Goal: Information Seeking & Learning: Learn about a topic

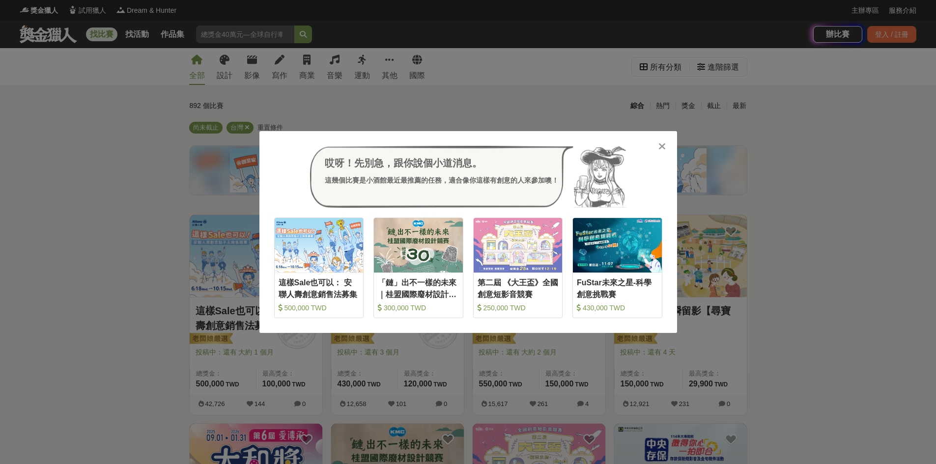
click at [667, 142] on div at bounding box center [663, 146] width 10 height 10
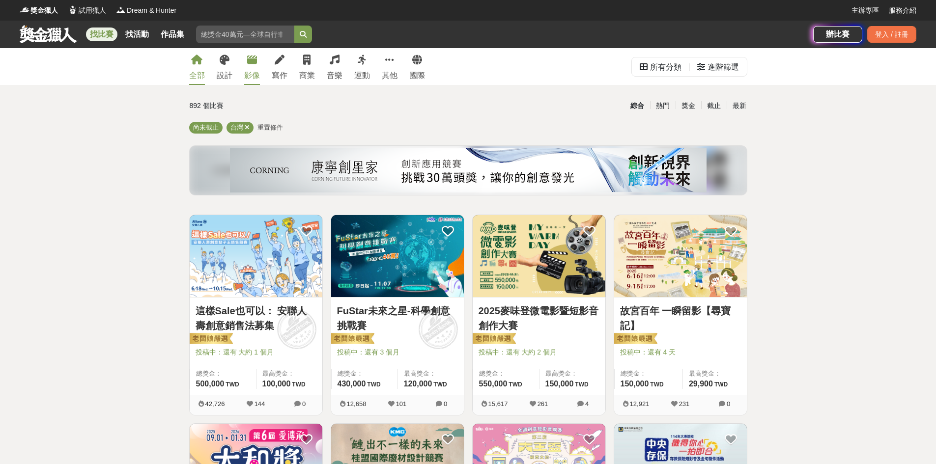
click at [250, 63] on icon at bounding box center [252, 60] width 10 height 10
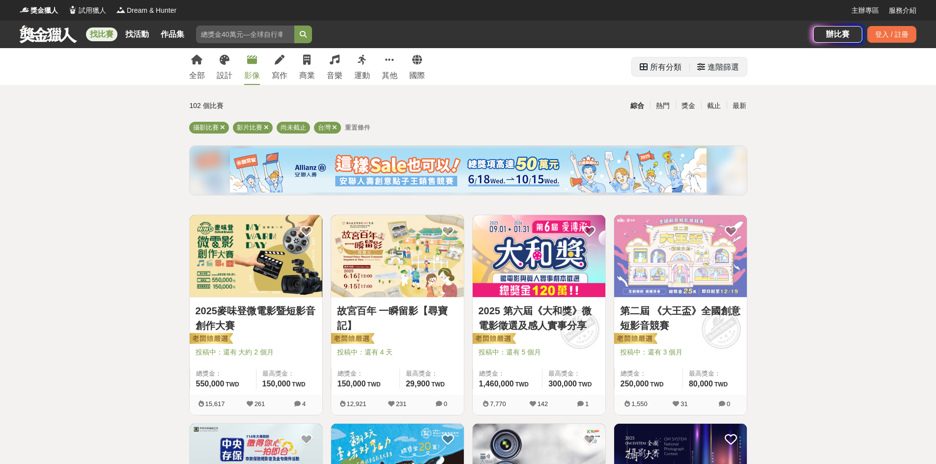
click at [693, 70] on div "進階篩選" at bounding box center [719, 67] width 58 height 19
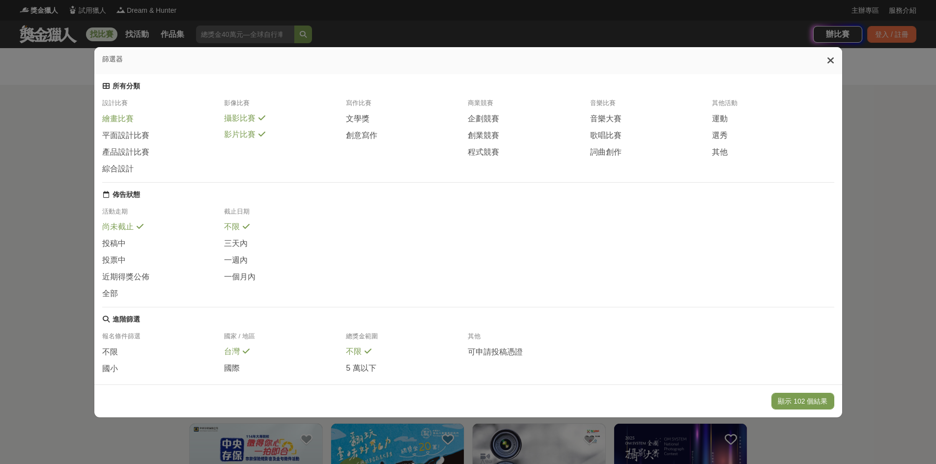
click at [112, 122] on span "繪畫比賽" at bounding box center [117, 119] width 31 height 10
click at [116, 120] on span "繪畫比賽" at bounding box center [117, 119] width 31 height 10
click at [119, 141] on span "平面設計比賽" at bounding box center [125, 136] width 47 height 10
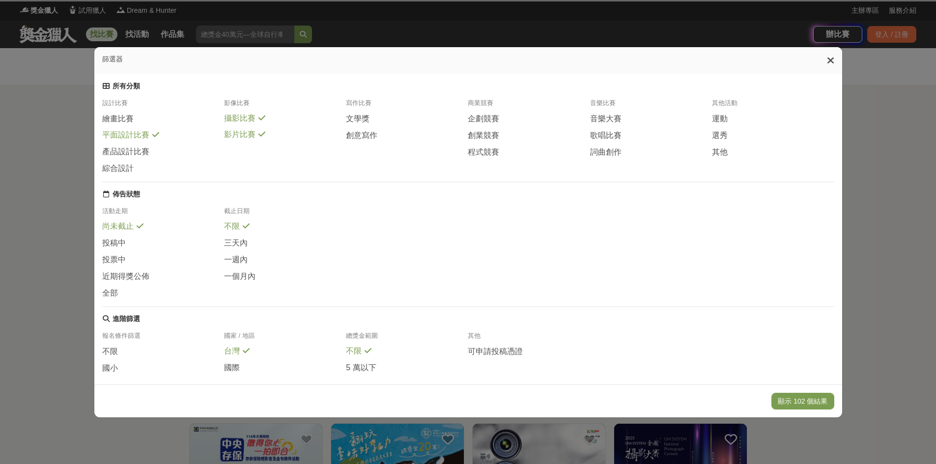
click at [121, 146] on div "平面設計比賽" at bounding box center [163, 138] width 122 height 16
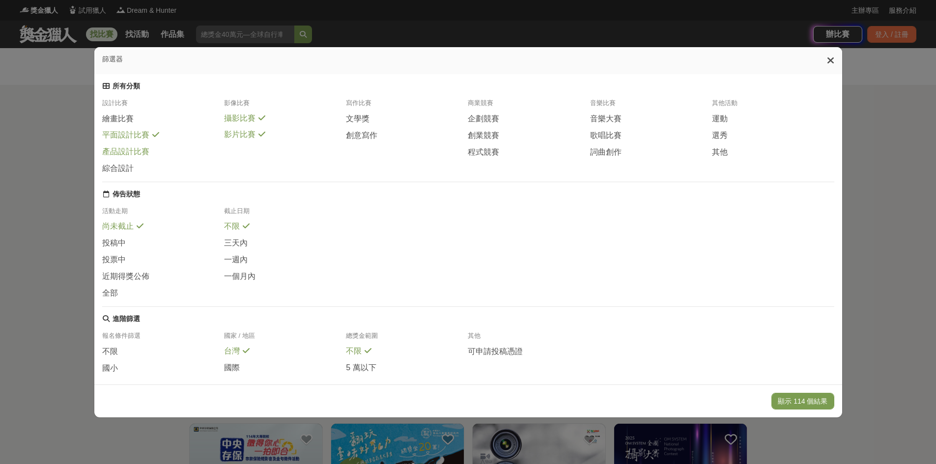
click at [121, 157] on span "產品設計比賽" at bounding box center [125, 152] width 47 height 10
click at [104, 121] on span "繪畫比賽" at bounding box center [117, 119] width 31 height 10
click at [111, 124] on span "繪畫比賽" at bounding box center [117, 119] width 31 height 10
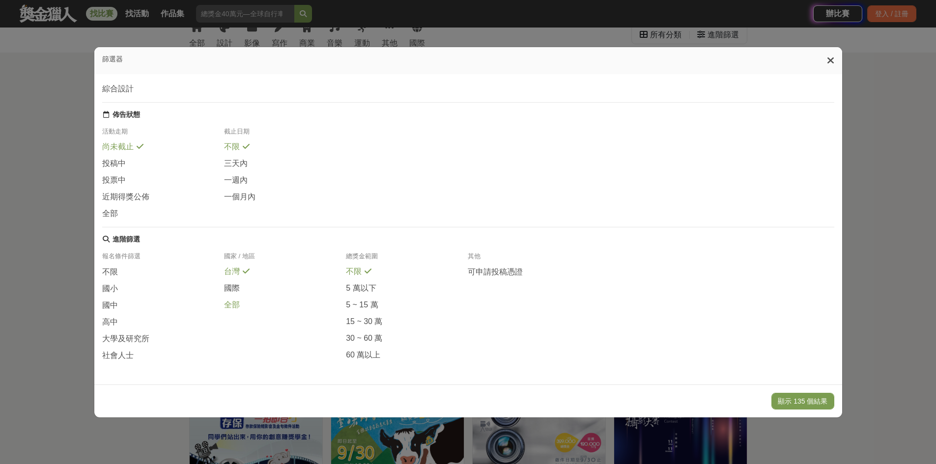
scroll to position [49, 0]
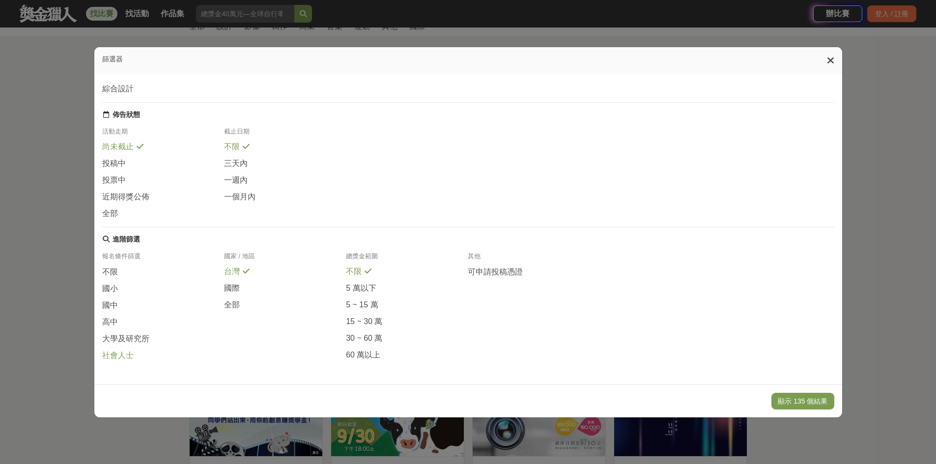
click at [136, 355] on span at bounding box center [140, 354] width 8 height 8
click at [806, 404] on button "顯示 6 個結果" at bounding box center [806, 401] width 55 height 17
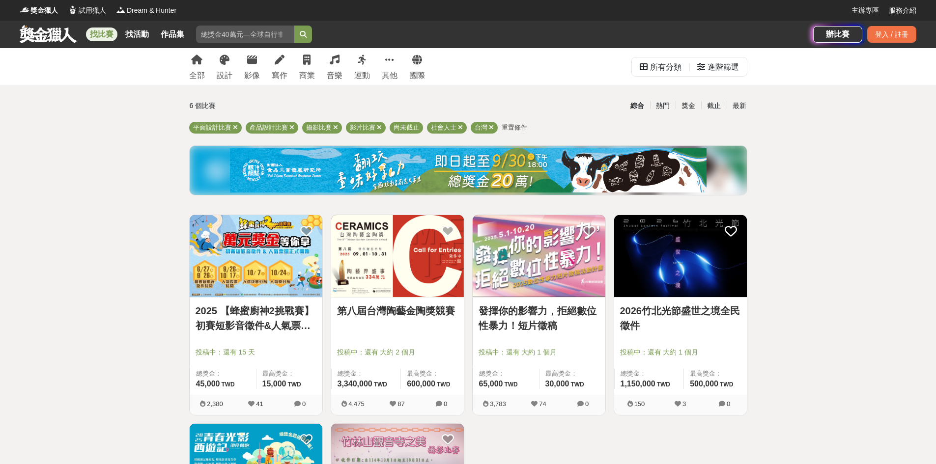
click at [326, 153] on img at bounding box center [468, 170] width 477 height 44
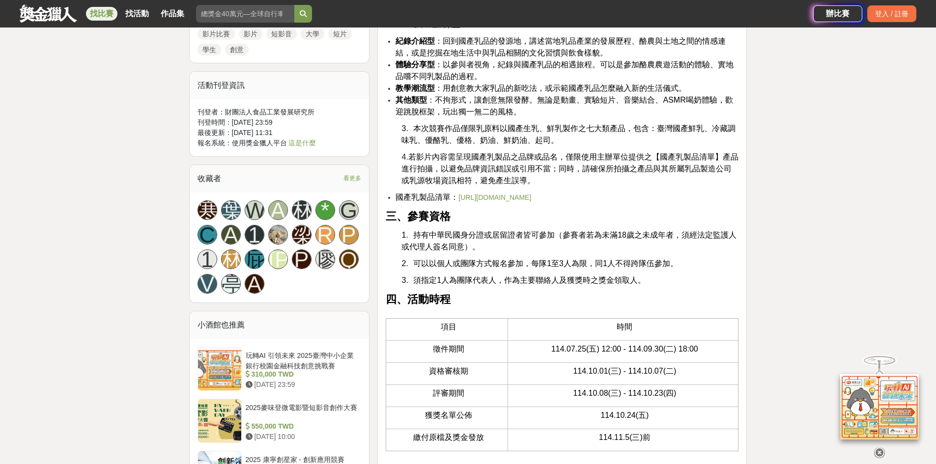
scroll to position [737, 0]
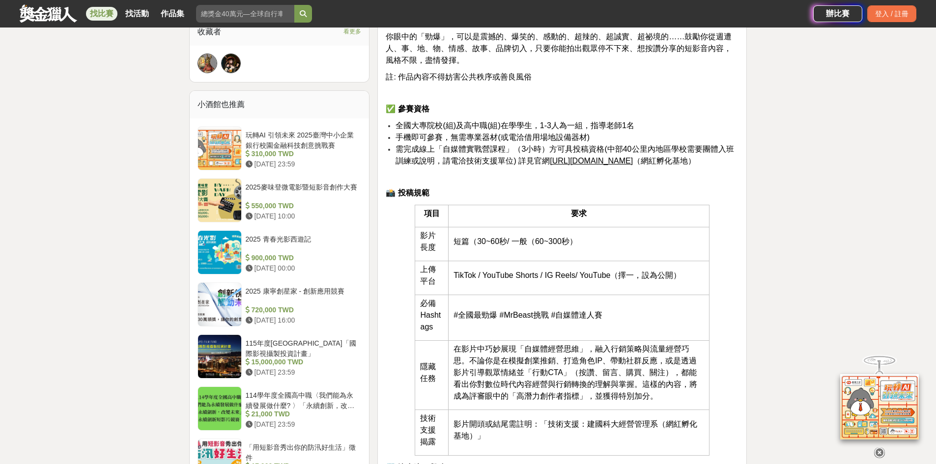
scroll to position [688, 0]
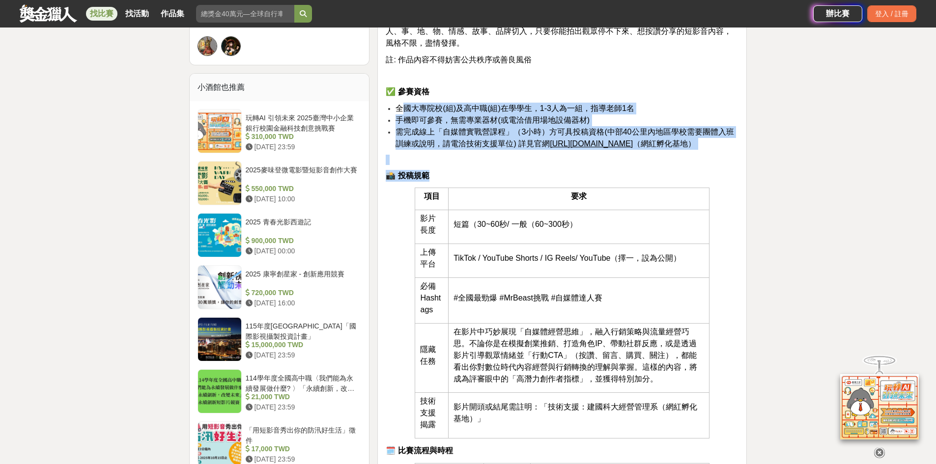
drag, startPoint x: 402, startPoint y: 109, endPoint x: 685, endPoint y: 166, distance: 288.4
click at [685, 166] on div "🏆 第二屆 MrBeast 全國自媒體達人賽 短影音創作挑戰「全國最勁爆」 主辦單位： 教育部(高教深耕計畫) 合作導師： 台中科技大學賴慧敏教授：自媒體行銷…" at bounding box center [562, 447] width 353 height 1592
click at [549, 155] on p at bounding box center [562, 160] width 353 height 10
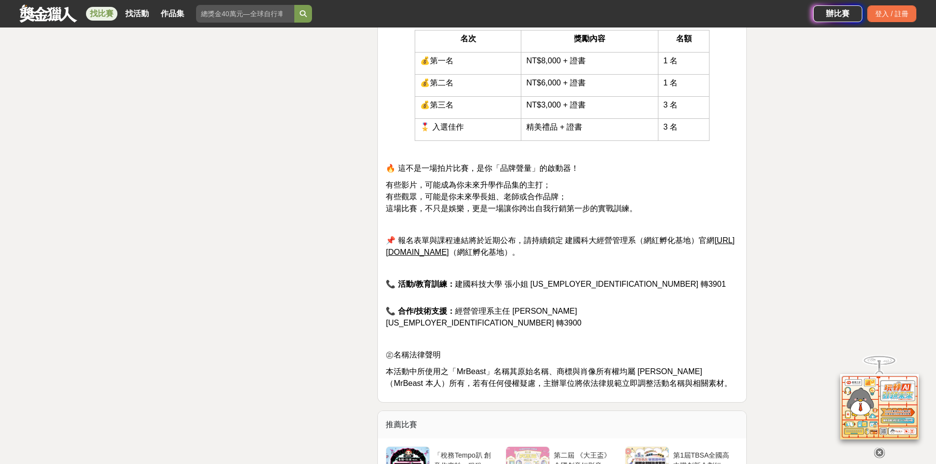
scroll to position [1836, 0]
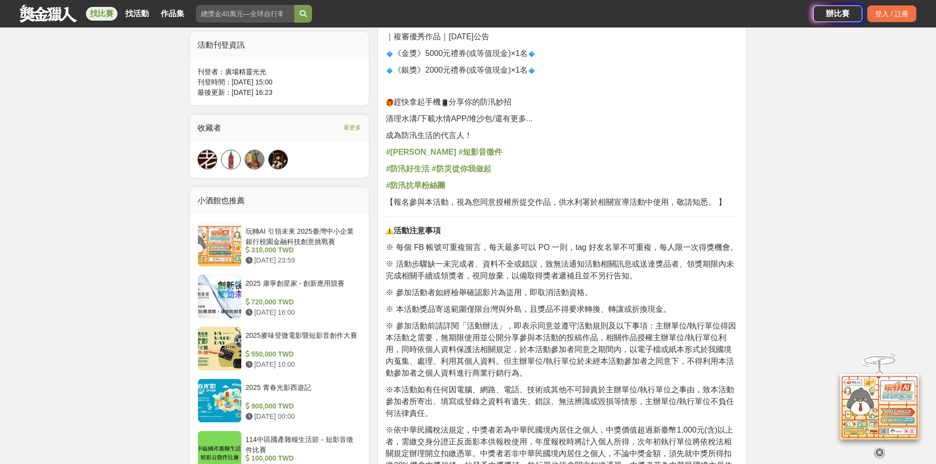
scroll to position [590, 0]
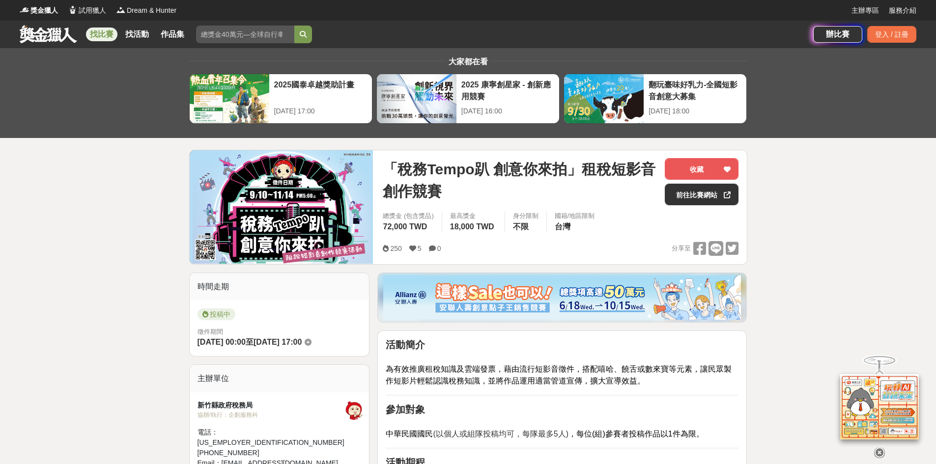
drag, startPoint x: 885, startPoint y: 183, endPoint x: 792, endPoint y: 129, distance: 107.7
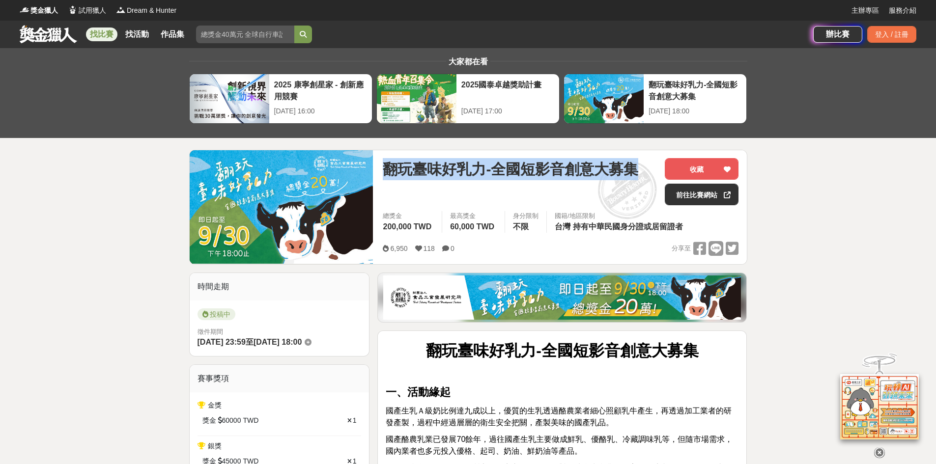
drag, startPoint x: 382, startPoint y: 164, endPoint x: 636, endPoint y: 166, distance: 254.1
click at [636, 166] on div "翻玩臺味好乳力-全國短影音創意大募集 收藏 前往比賽網站 總獎金 200,000 TWD 最高獎金 60,000 TWD 身分限制 不限 國籍/地區限制 台灣…" at bounding box center [561, 207] width 372 height 114
copy span "翻玩臺味好乳力-全國短影音創意大募集"
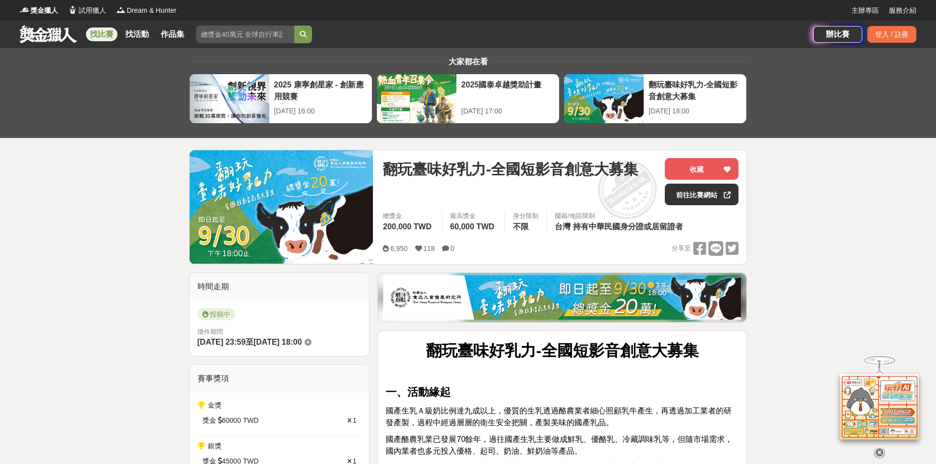
drag, startPoint x: 738, startPoint y: 32, endPoint x: 712, endPoint y: 10, distance: 34.2
click at [738, 31] on div "找比賽 找活動 作品集 競賽素養 書法 金門馬拉松 金融知識 主辦單位 藝術" at bounding box center [417, 35] width 794 height 28
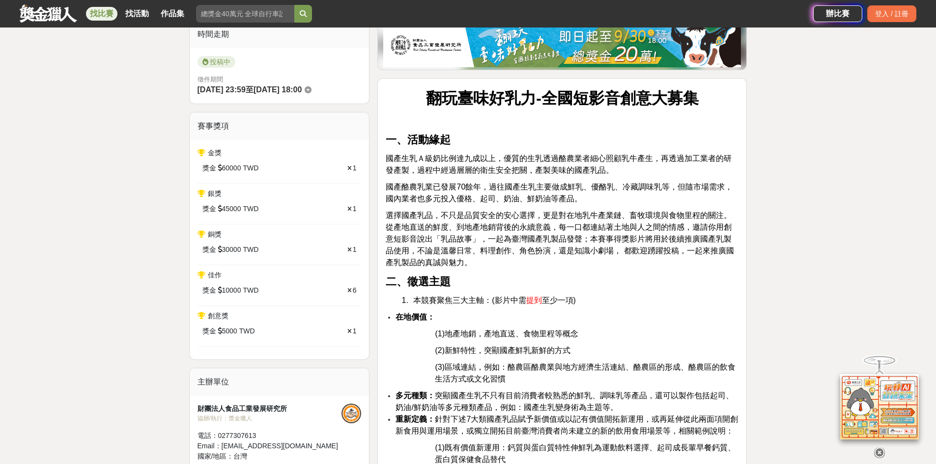
scroll to position [393, 0]
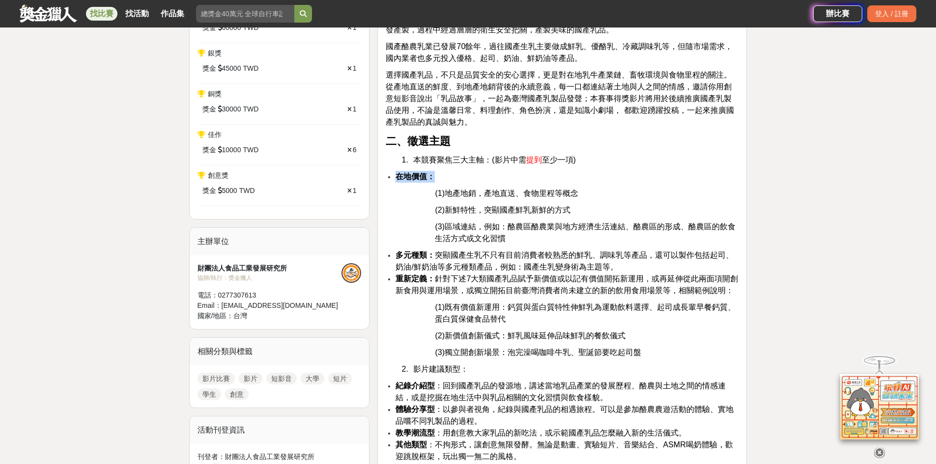
drag, startPoint x: 390, startPoint y: 174, endPoint x: 675, endPoint y: 172, distance: 284.6
click at [675, 172] on li "在地價值：" at bounding box center [567, 177] width 343 height 12
click at [675, 173] on li "在地價值：" at bounding box center [567, 177] width 343 height 12
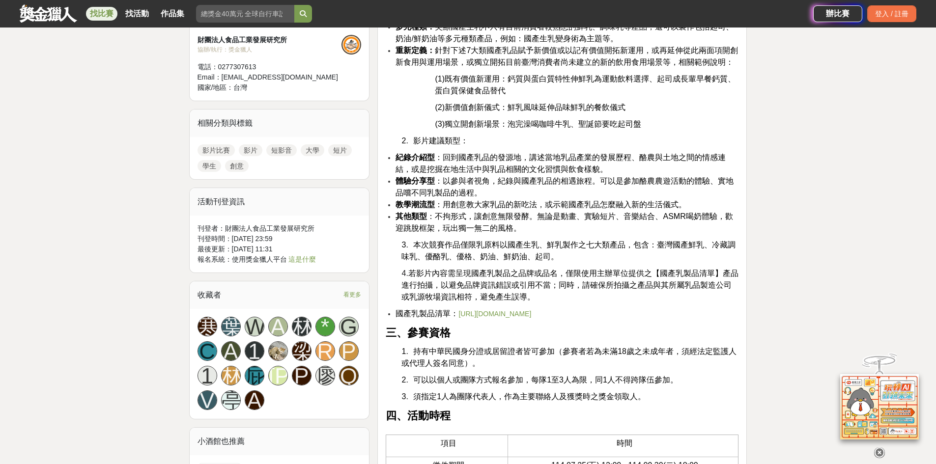
scroll to position [639, 0]
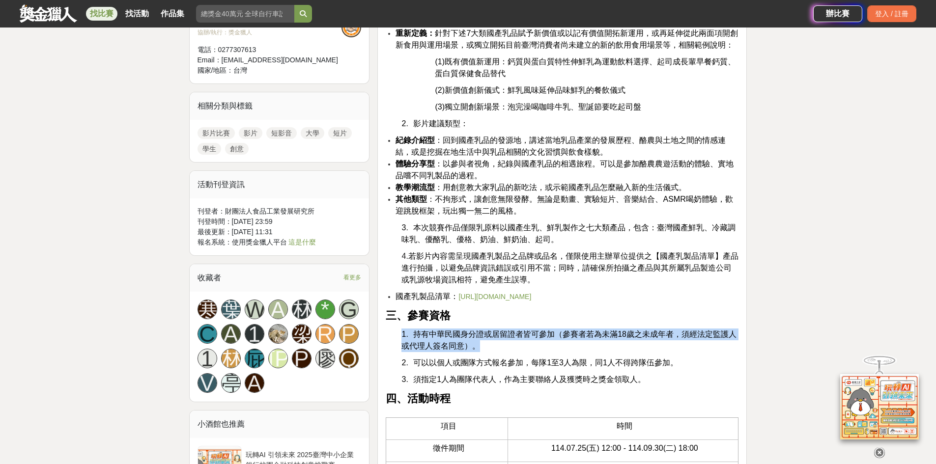
drag, startPoint x: 395, startPoint y: 343, endPoint x: 628, endPoint y: 356, distance: 233.3
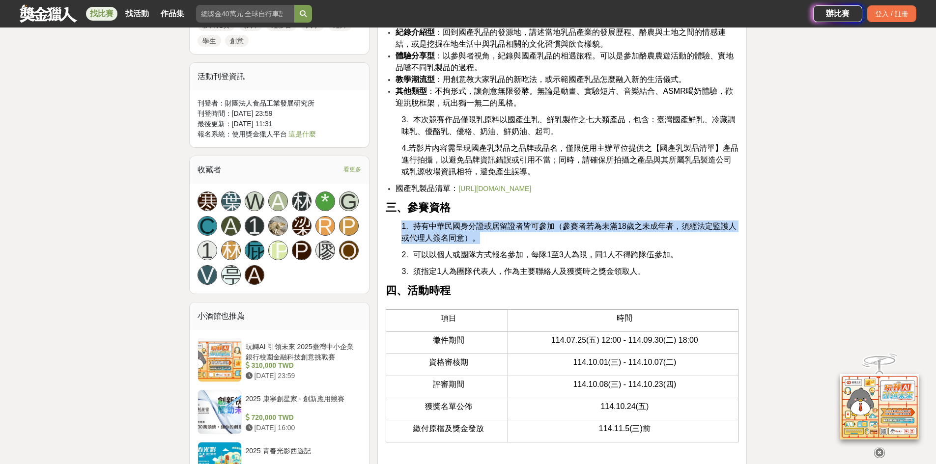
scroll to position [885, 0]
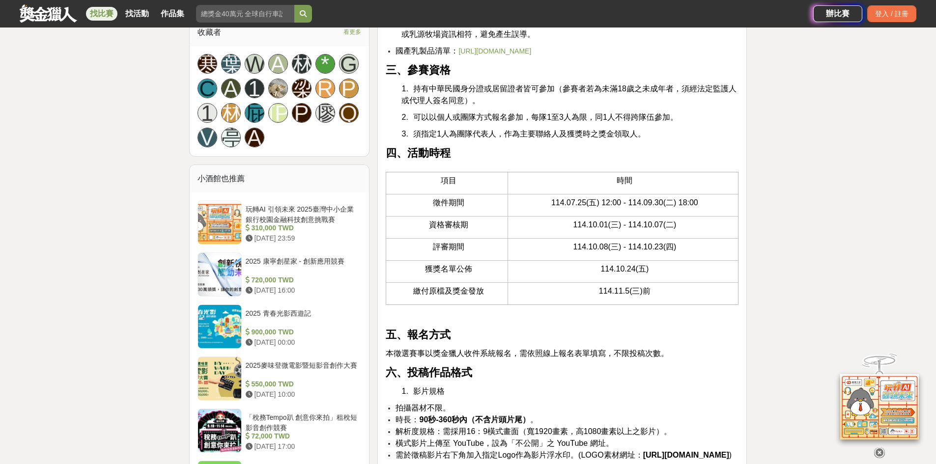
click at [428, 322] on p at bounding box center [562, 244] width 353 height 156
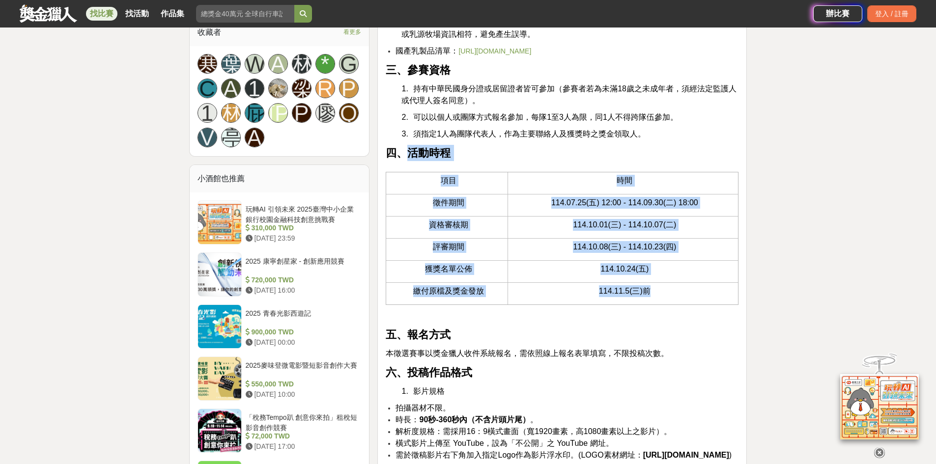
drag, startPoint x: 412, startPoint y: 165, endPoint x: 676, endPoint y: 307, distance: 299.3
copy div "活動時程 項目 時間 徵件期間 114.07.25(五) 12:00 - 114.09.30(二) 18:00 資格審核期 114.10.01(三) - 11…"
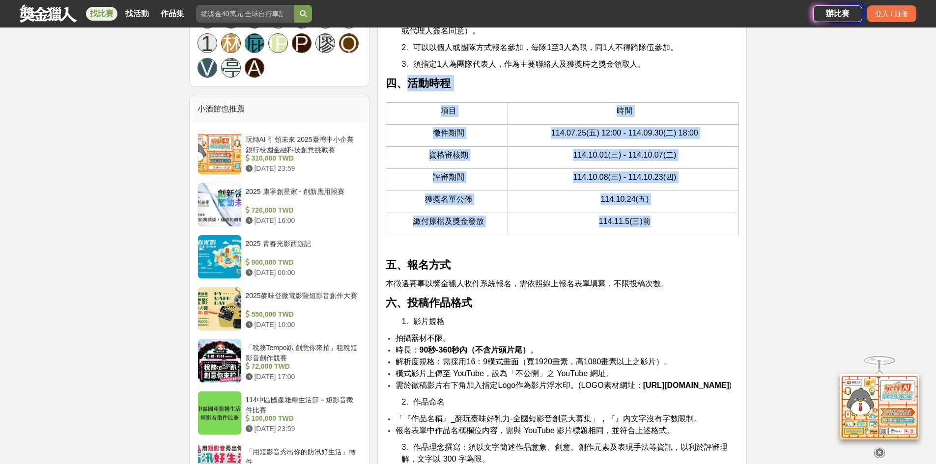
scroll to position [934, 0]
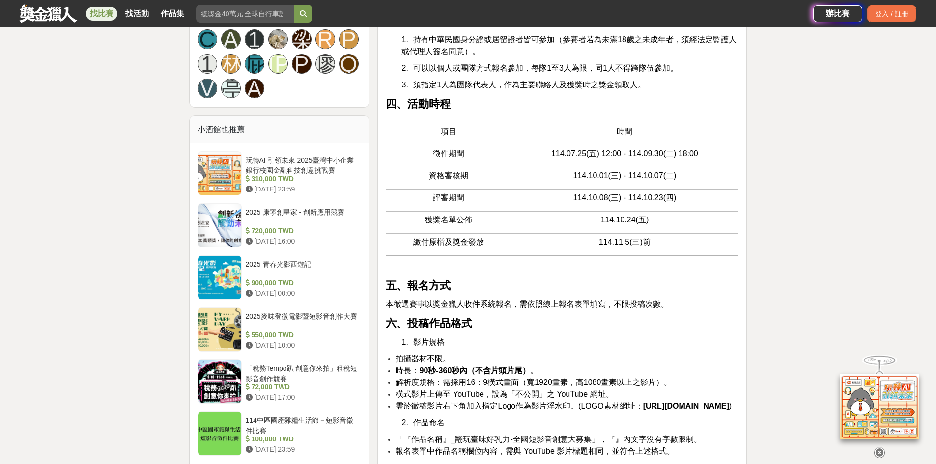
click at [546, 387] on span "解析度規格：需採用16：9橫式畫面（寬1920畫素，高1080畫素以上之影片）。" at bounding box center [534, 382] width 276 height 8
drag, startPoint x: 387, startPoint y: 108, endPoint x: 391, endPoint y: 112, distance: 5.9
click at [391, 110] on strong "四、活動時程" at bounding box center [418, 104] width 65 height 12
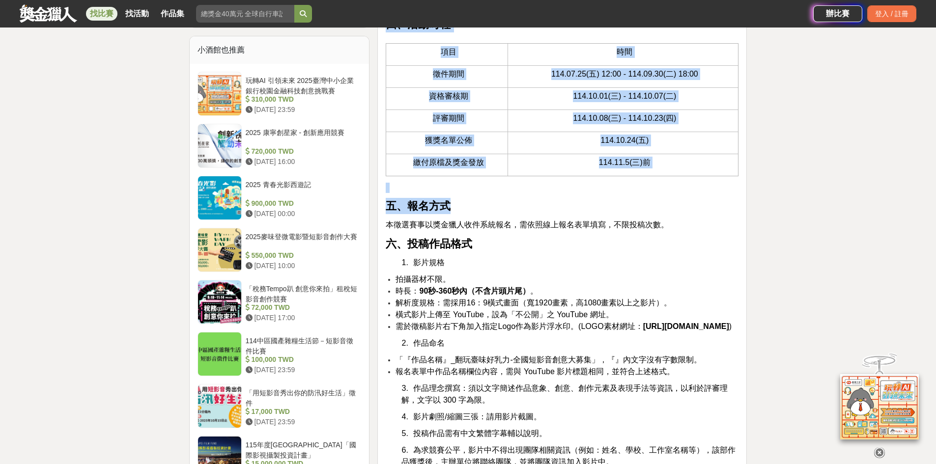
scroll to position [1003, 0]
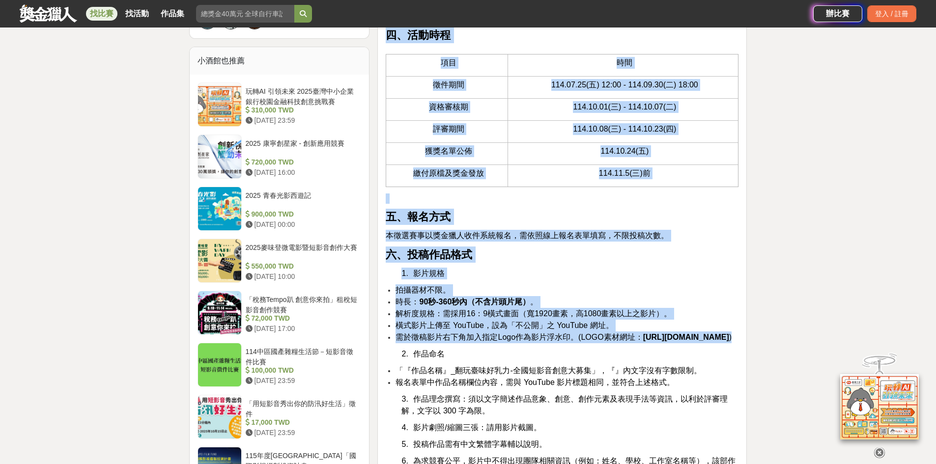
drag, startPoint x: 389, startPoint y: 112, endPoint x: 731, endPoint y: 367, distance: 426.0
copy div "四、活動時程 項目 時間 徵件期間 114.07.25(五) 12:00 - 114.09.30(二) 18:00 資格審核期 114.10.01(三) - …"
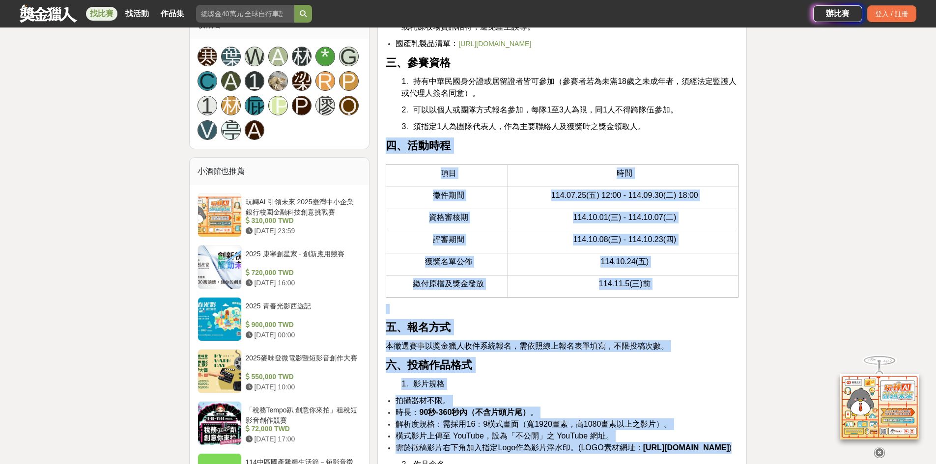
scroll to position [757, 0]
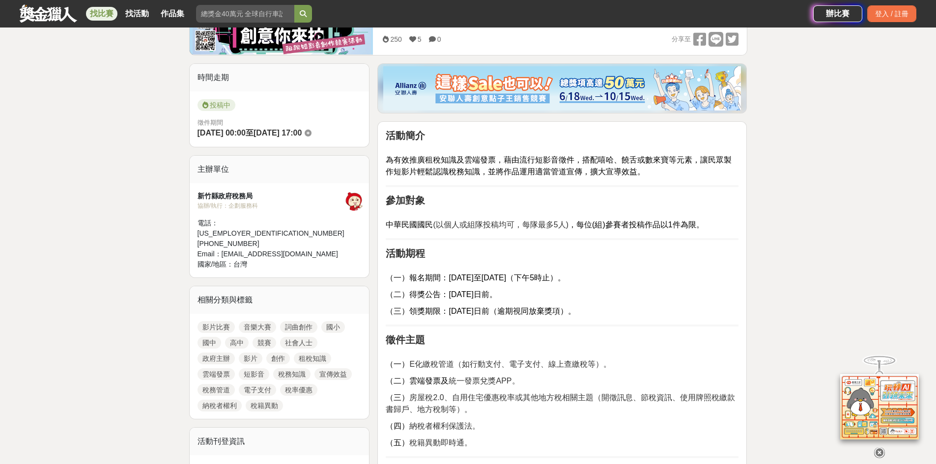
scroll to position [98, 0]
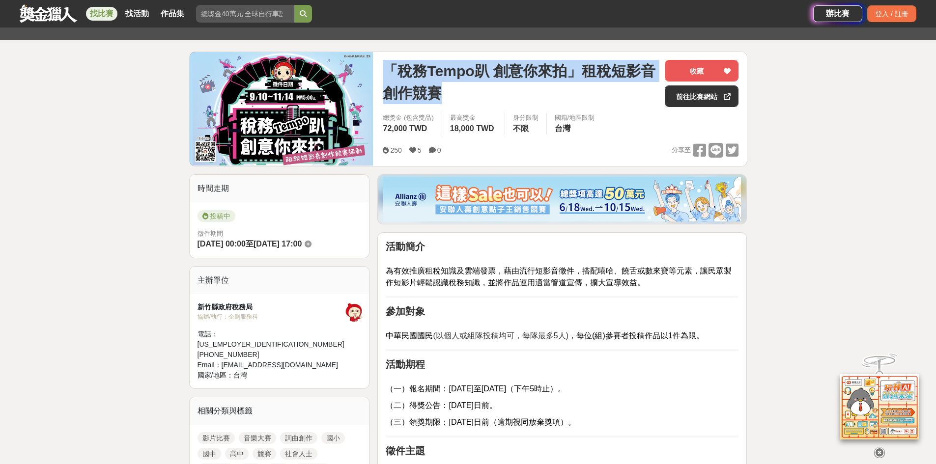
drag, startPoint x: 389, startPoint y: 72, endPoint x: 449, endPoint y: 90, distance: 62.7
click at [449, 90] on span "「稅務Tempo趴 創意你來拍」租稅短影音創作競賽" at bounding box center [520, 82] width 274 height 44
copy span "「稅務Tempo趴 創意你來拍」租稅短影音創作競賽"
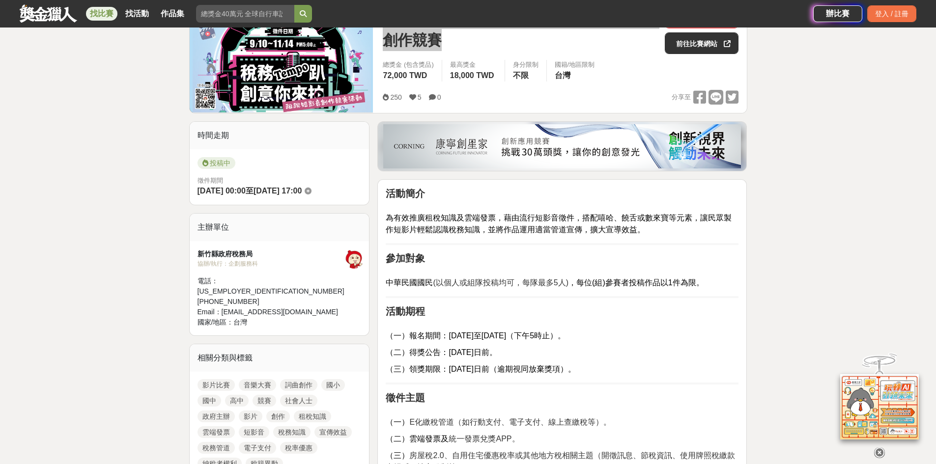
scroll to position [147, 0]
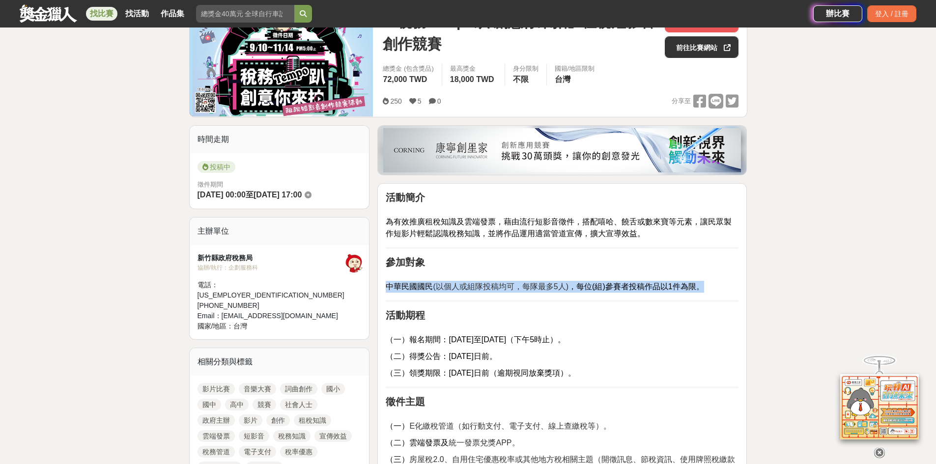
drag, startPoint x: 381, startPoint y: 288, endPoint x: 794, endPoint y: 287, distance: 412.3
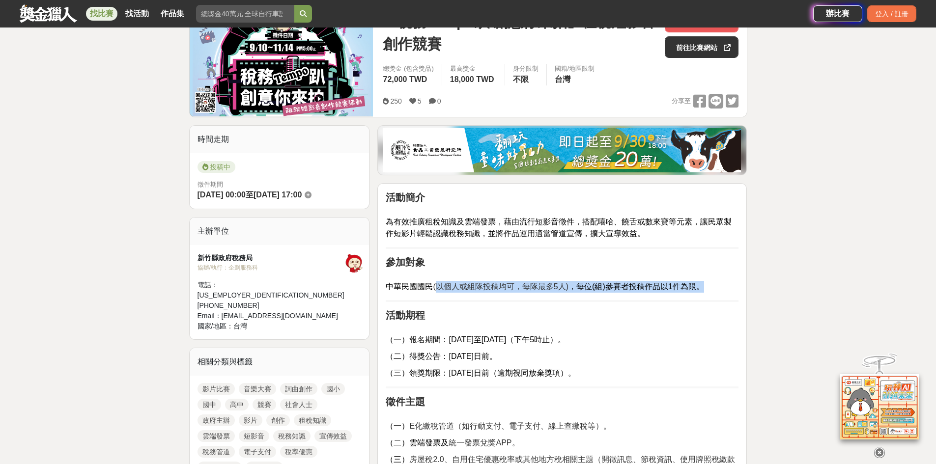
drag, startPoint x: 438, startPoint y: 286, endPoint x: 734, endPoint y: 287, distance: 296.4
drag, startPoint x: 432, startPoint y: 290, endPoint x: 716, endPoint y: 290, distance: 284.1
click at [716, 290] on p "中華民國國民 (以個人或組隊投稿均可，每隊最多5人) ，每位(組)參賽者投稿作品以1件為限。" at bounding box center [562, 282] width 353 height 22
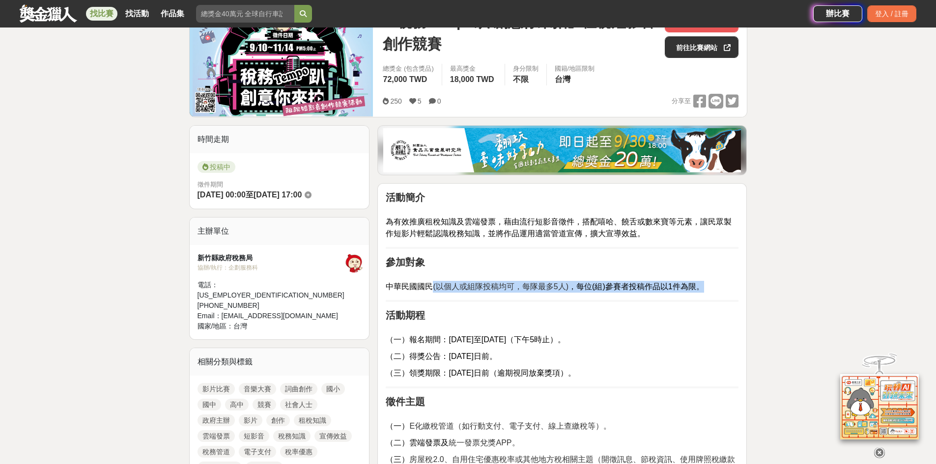
copy p "(以個人或組隊投稿均可，每隊最多5人) ，每位(組)參賽者投稿作品以1件為限。"
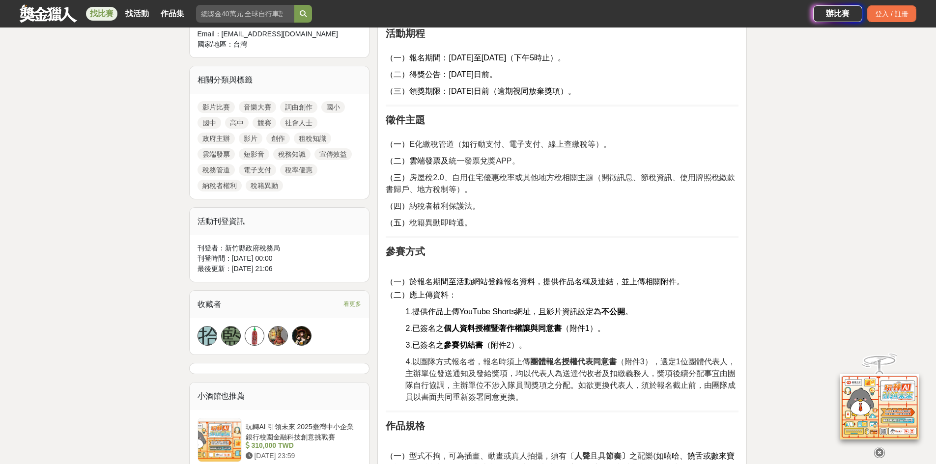
scroll to position [442, 0]
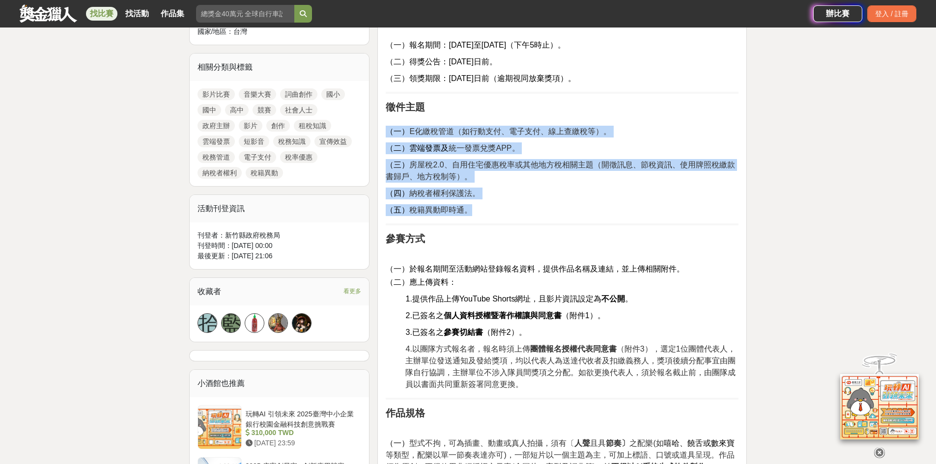
drag, startPoint x: 386, startPoint y: 129, endPoint x: 659, endPoint y: 205, distance: 282.7
click at [659, 205] on p "（五） 稅籍異動即時通。" at bounding box center [562, 210] width 353 height 12
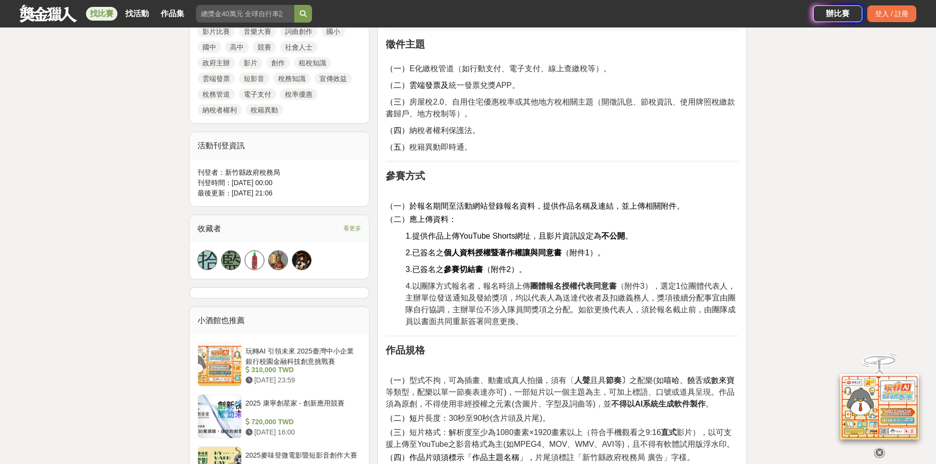
scroll to position [590, 0]
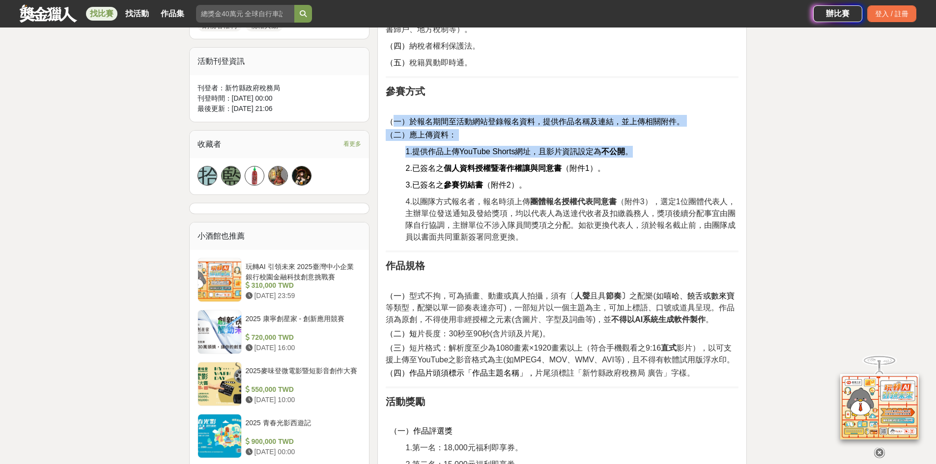
drag, startPoint x: 391, startPoint y: 118, endPoint x: 707, endPoint y: 145, distance: 317.2
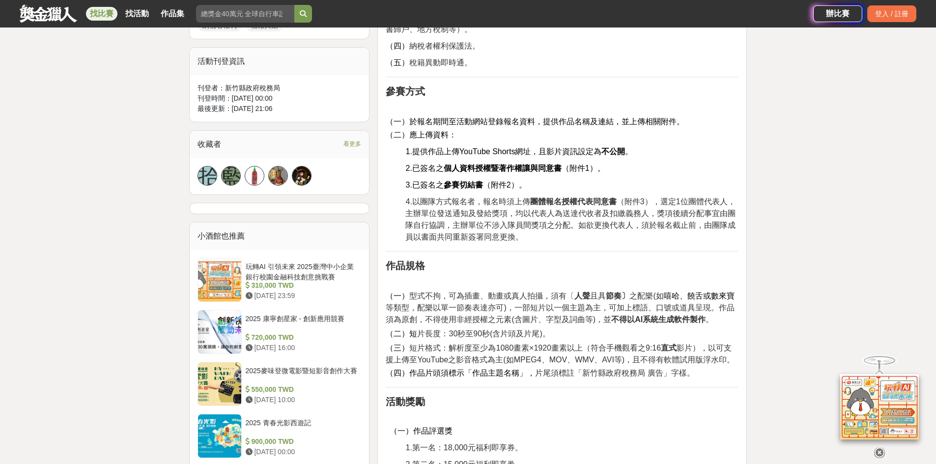
click at [356, 96] on div "刊登者： 新竹縣政府稅務局 刊登時間： [DATE] 00:00 最後更新： [DATE] 21:06" at bounding box center [280, 98] width 180 height 47
drag, startPoint x: 384, startPoint y: 128, endPoint x: 639, endPoint y: 120, distance: 255.2
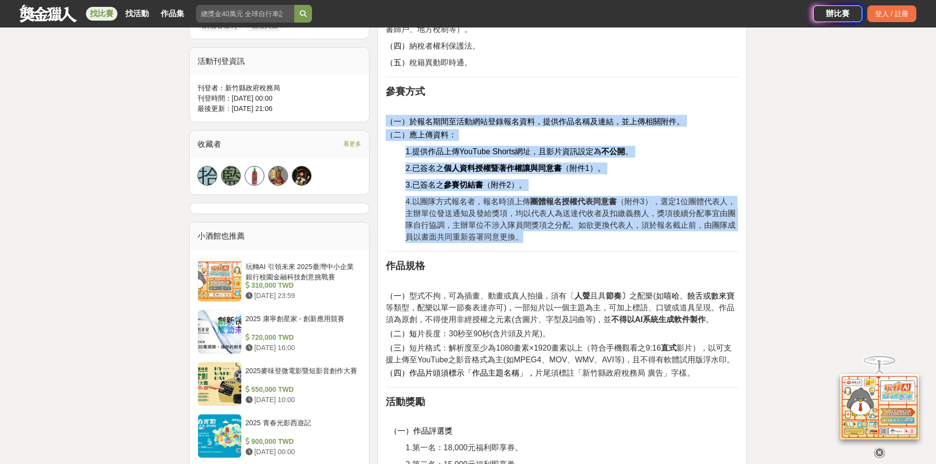
drag, startPoint x: 383, startPoint y: 114, endPoint x: 560, endPoint y: 236, distance: 215.1
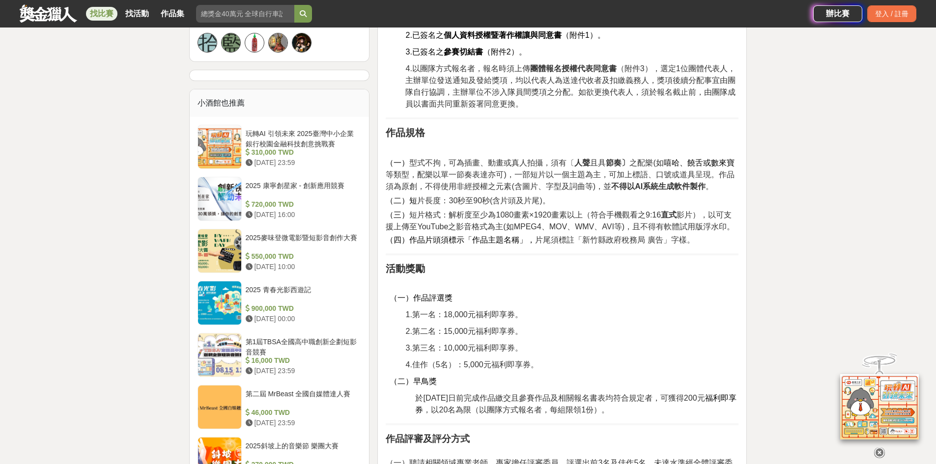
scroll to position [737, 0]
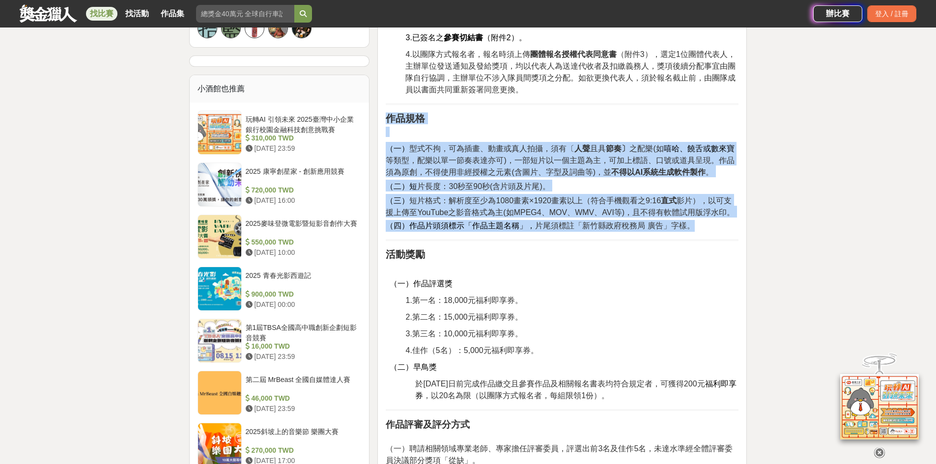
drag, startPoint x: 385, startPoint y: 118, endPoint x: 696, endPoint y: 226, distance: 328.9
click at [696, 226] on div "活動簡介 為有效推廣租稅知識及雲端發票，藉由流行短影音徵件，搭配嘻哈、饒舌或數來寶等元素，讓民眾製作短影片輕鬆認識稅務知識，並將作品運用適當管道宣傳，擴大宣導…" at bounding box center [562, 346] width 370 height 1505
copy div "作品規格 （一） 型式不拘，可為插畫、動畫或真人拍攝，須有〔 人聲 且具 節奏〕 之配樂(如 嘻哈、饒舌或數來寶 等類型，配樂以單一節奏表達亦可)，一部短片以…"
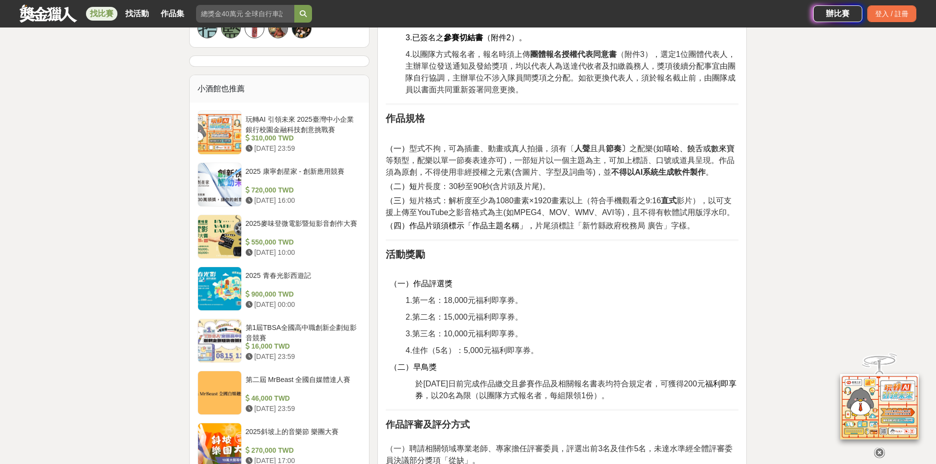
drag, startPoint x: 114, startPoint y: 249, endPoint x: 122, endPoint y: 249, distance: 8.4
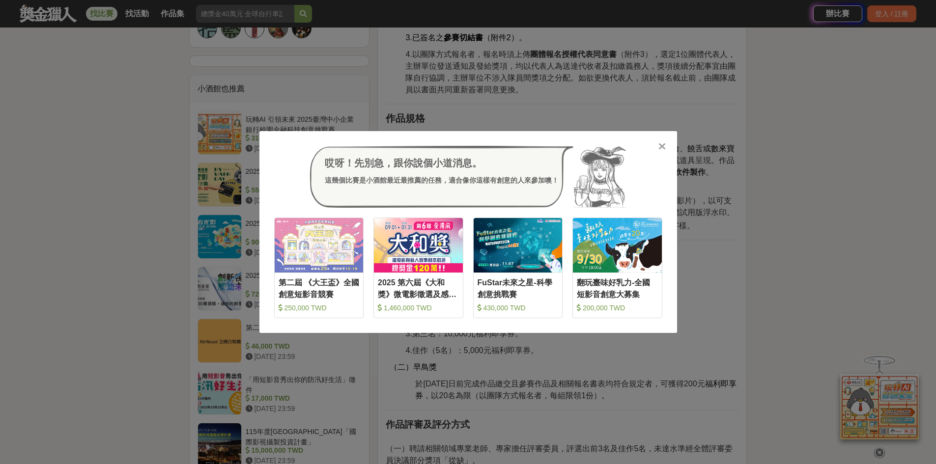
click at [664, 146] on icon at bounding box center [662, 147] width 7 height 10
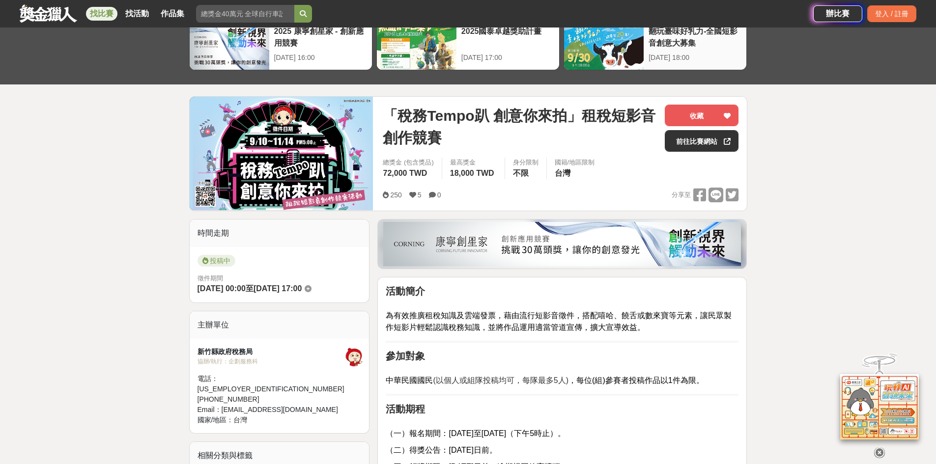
scroll to position [0, 0]
